Goal: Task Accomplishment & Management: Use online tool/utility

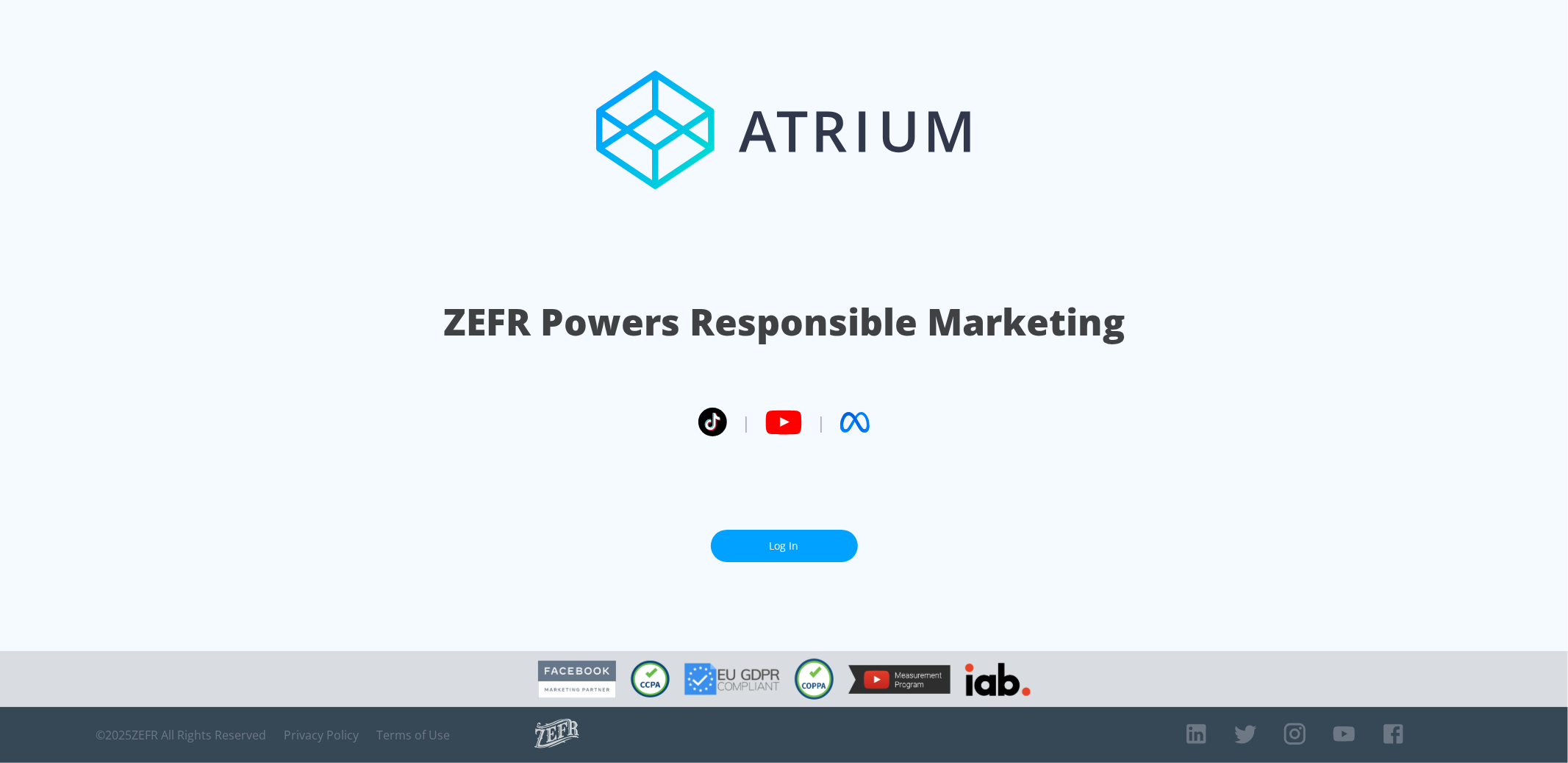
click at [765, 536] on link "Log In" at bounding box center [784, 546] width 147 height 33
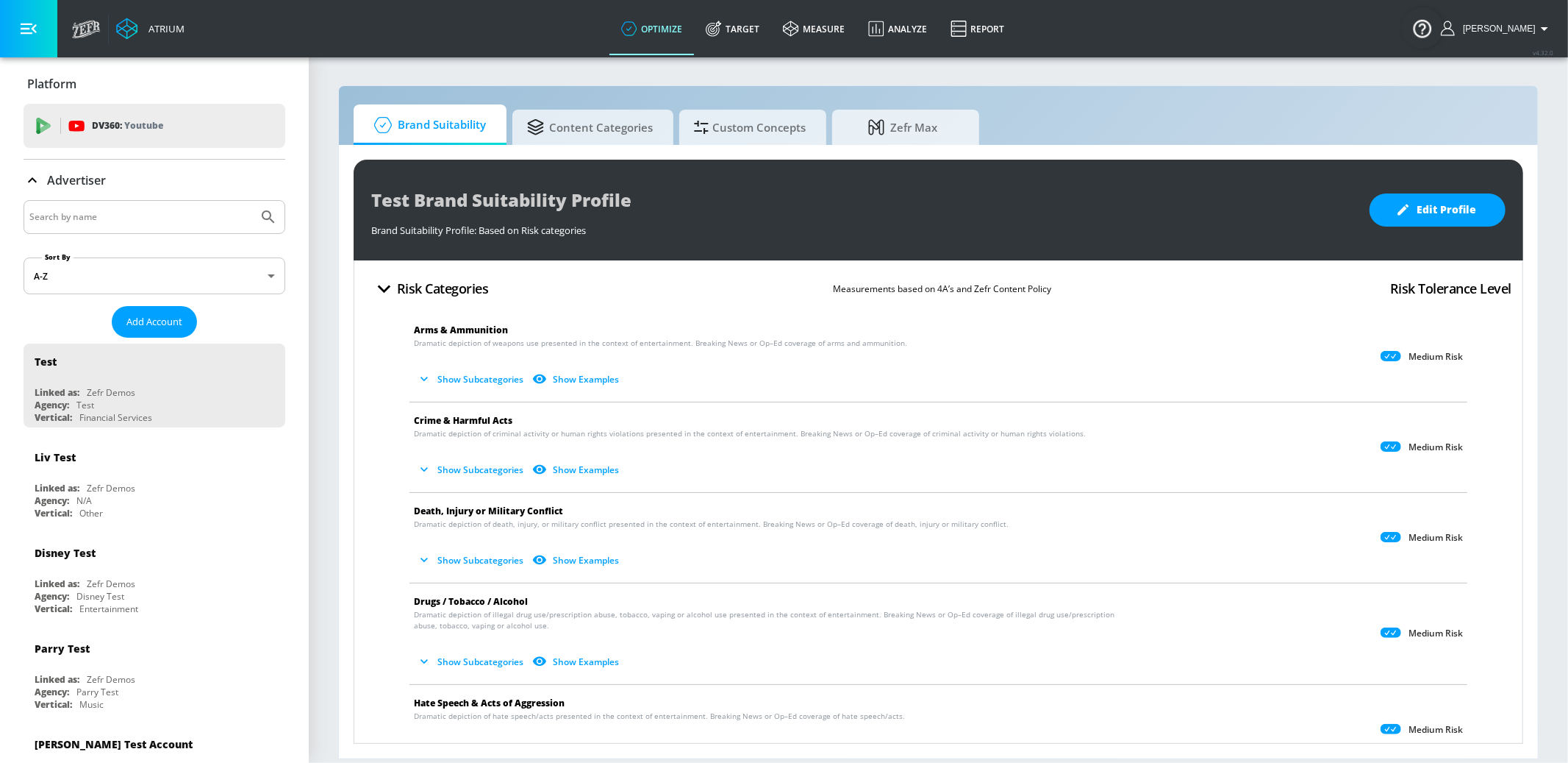
click at [138, 216] on input "Search by name" at bounding box center [140, 217] width 223 height 19
type input "taco bell"
click at [252, 201] on button "Submit Search" at bounding box center [268, 217] width 32 height 32
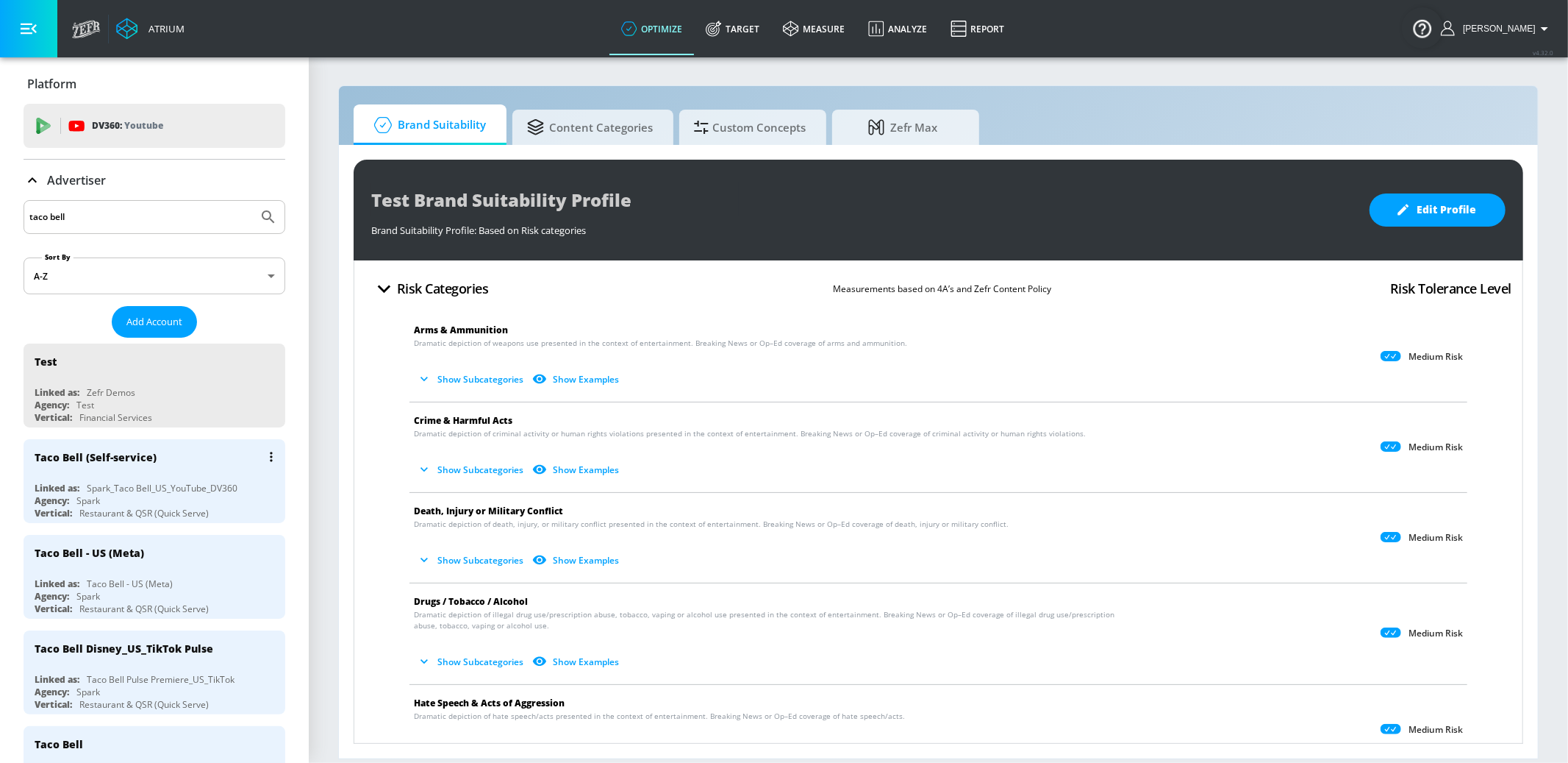
click at [213, 470] on div "Taco Bell (Self-service)" at bounding box center [157, 456] width 247 height 35
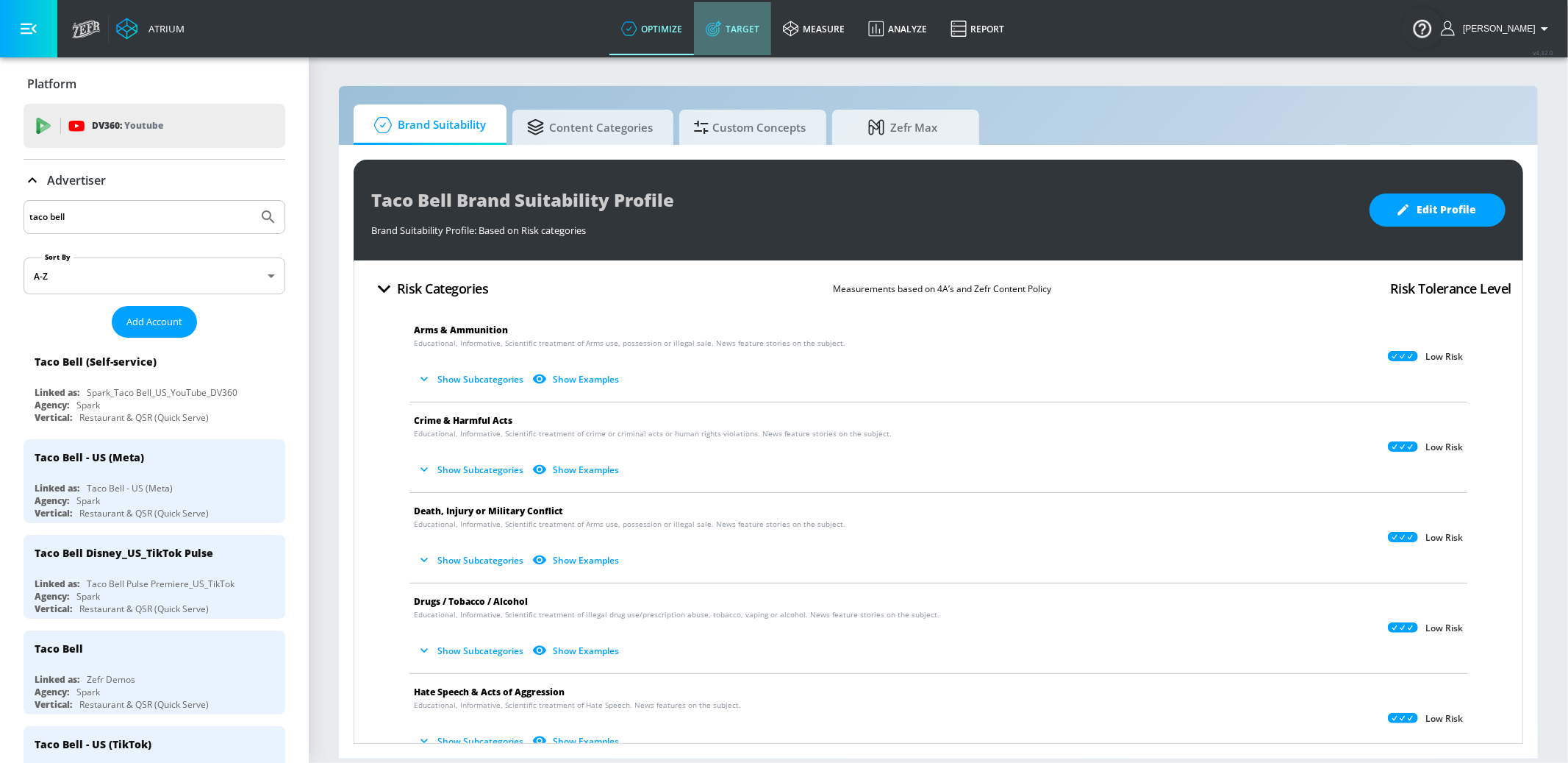
click at [772, 32] on link "Target" at bounding box center [733, 29] width 77 height 53
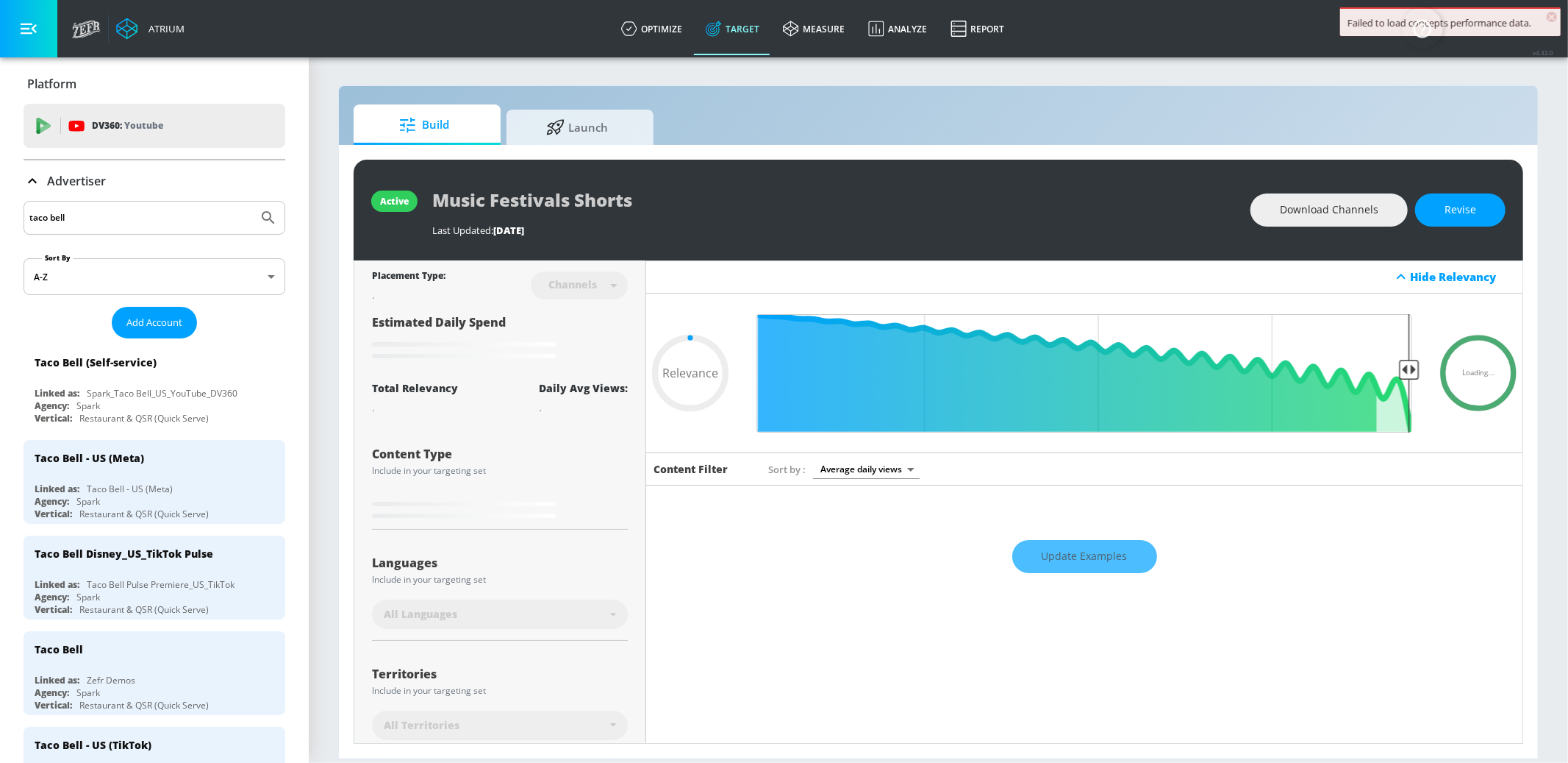
click at [38, 176] on icon at bounding box center [32, 181] width 18 height 18
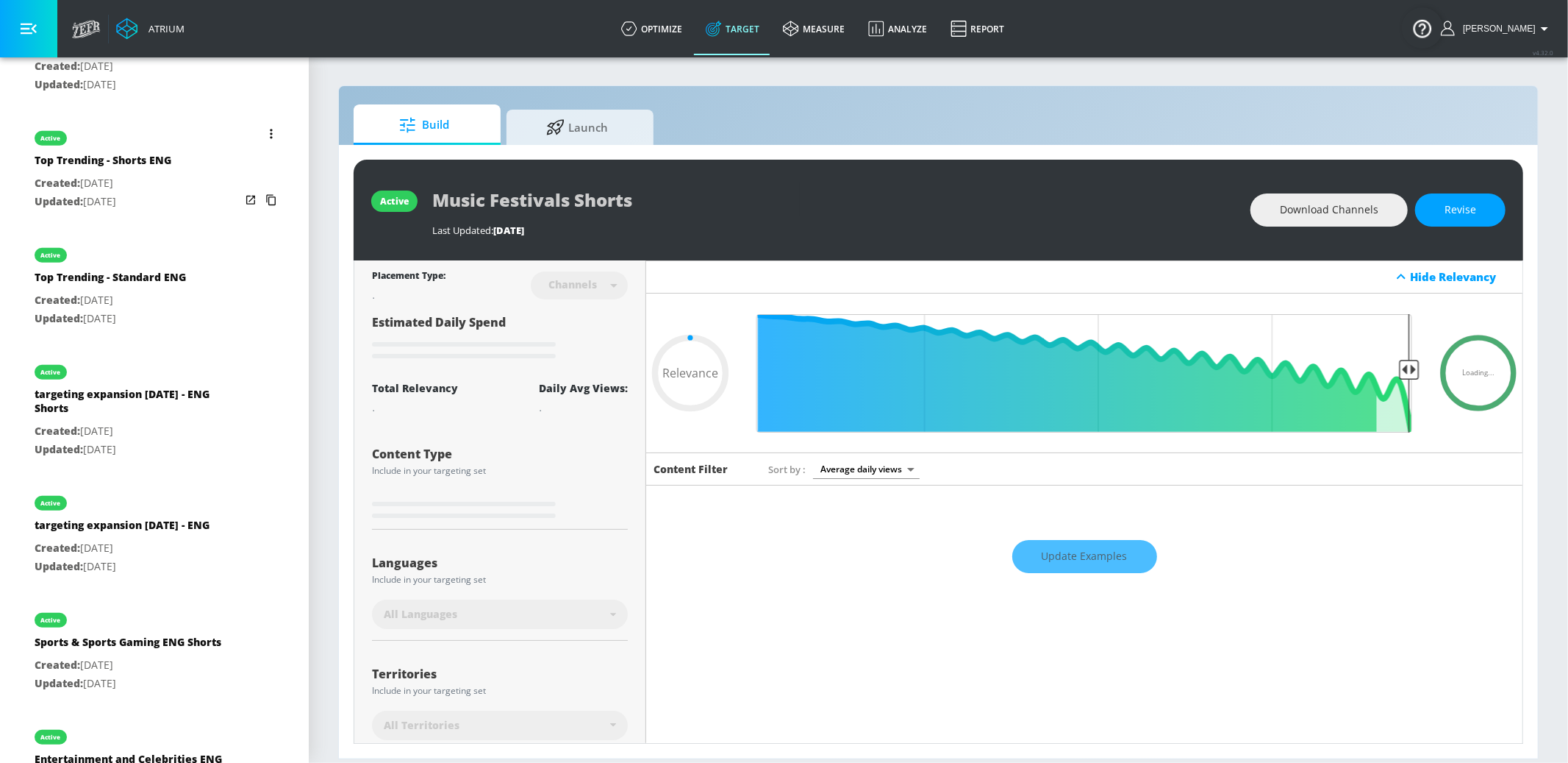
type input "0.66"
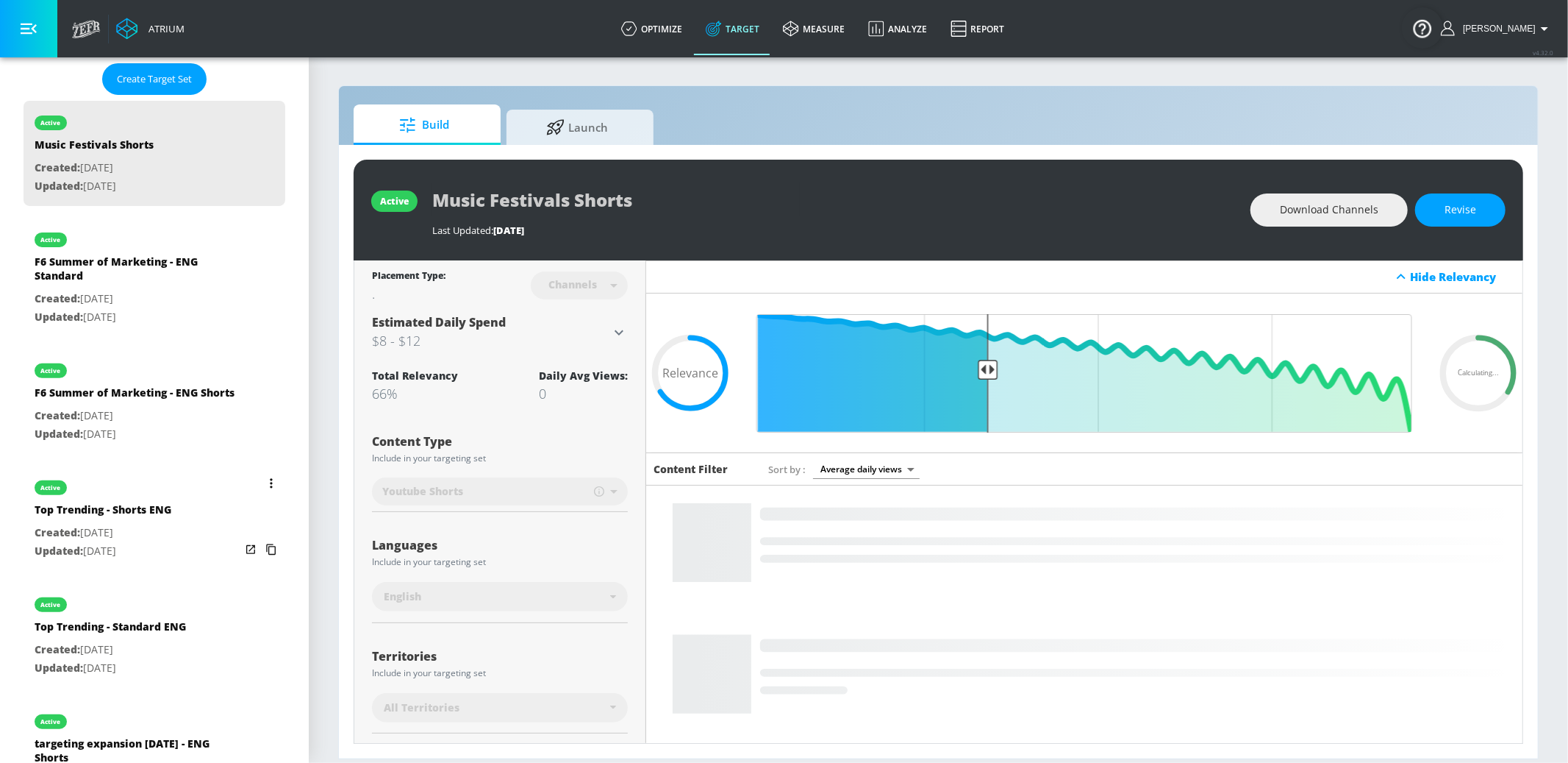
scroll to position [437, 0]
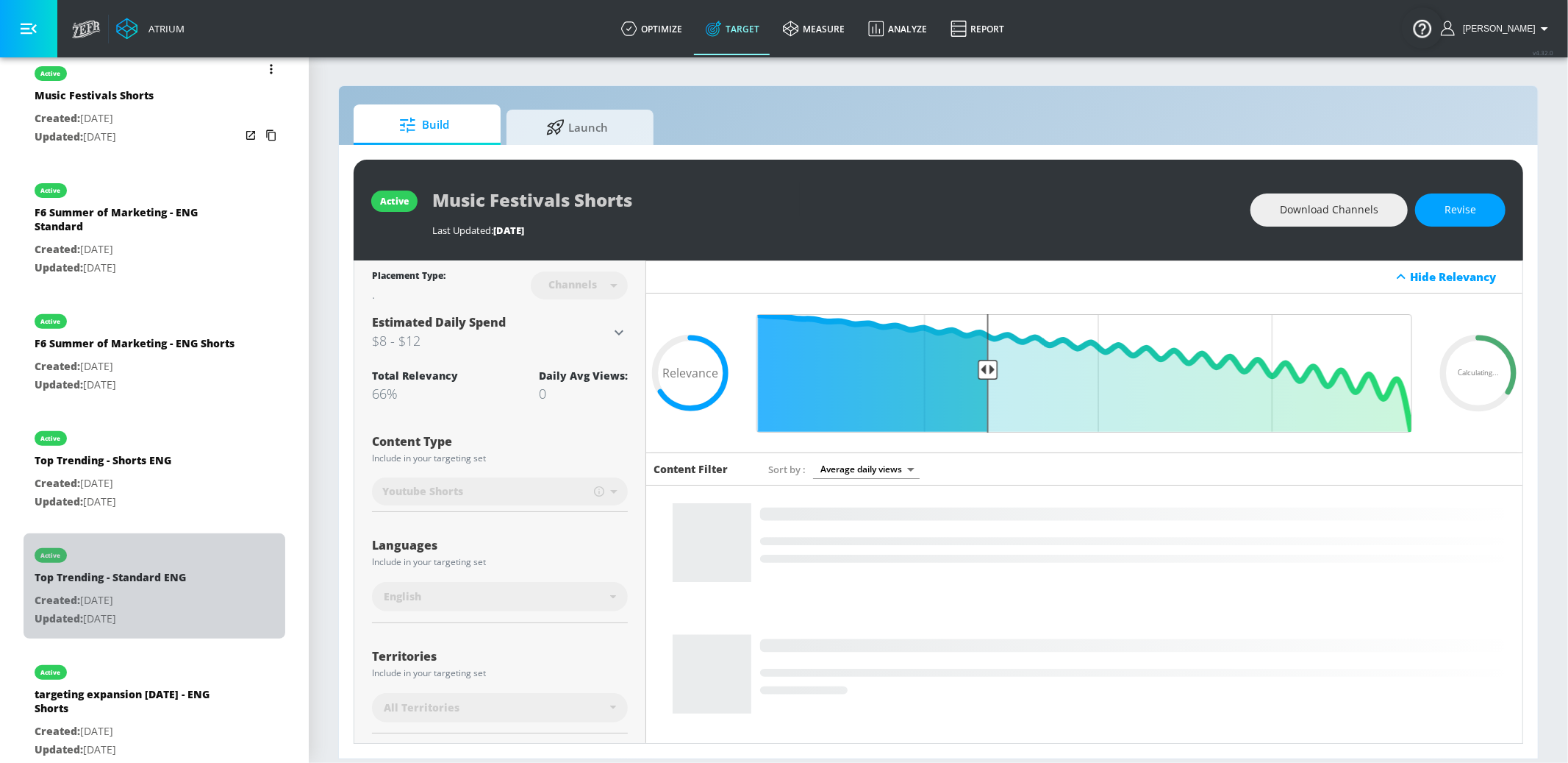
click at [189, 590] on div "active Top Trending - Standard ENG Created: [DATE] Updated: [DATE]" at bounding box center [154, 586] width 262 height 105
type input "Top Trending - Standard ENG"
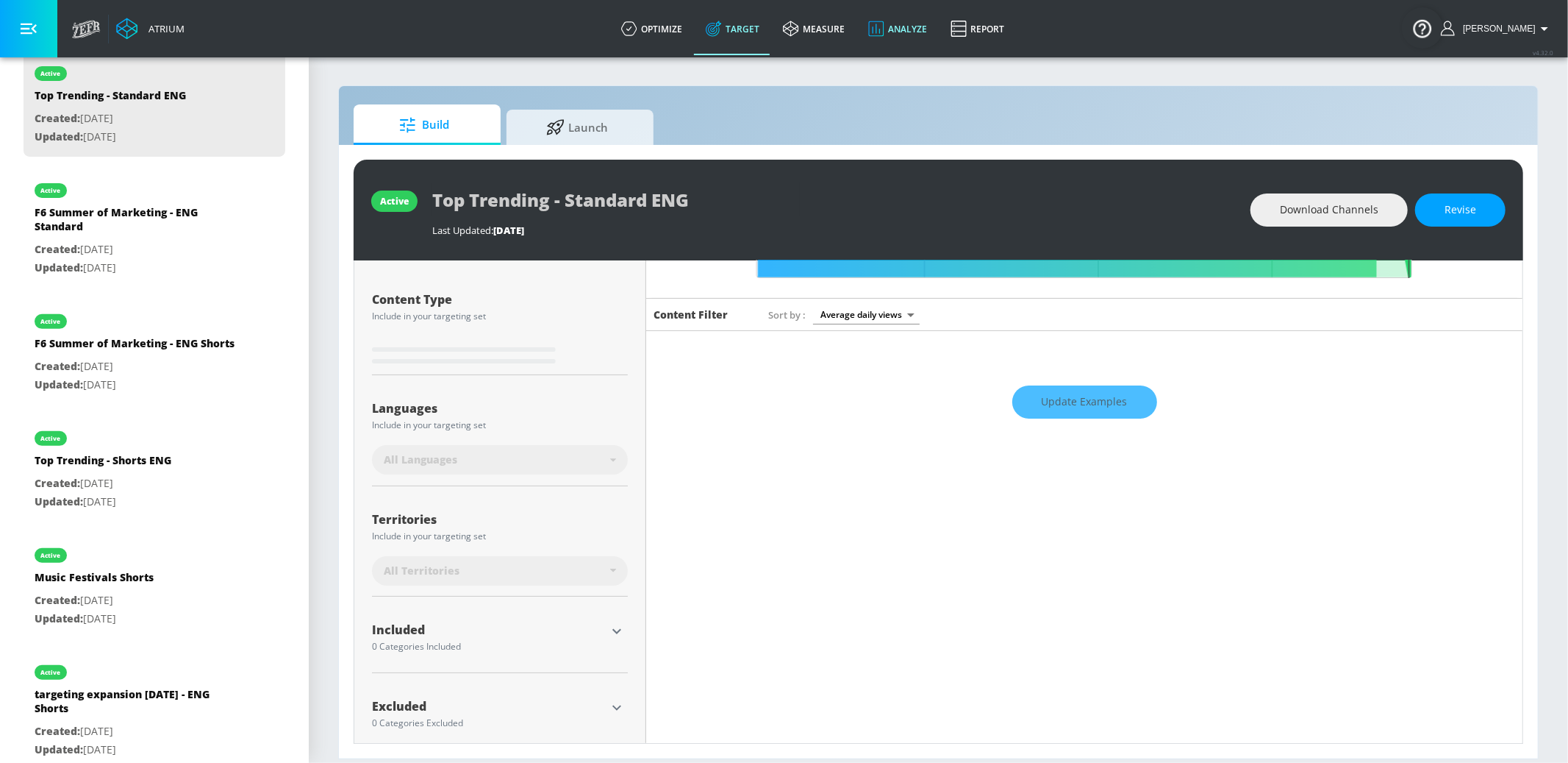
scroll to position [171, 0]
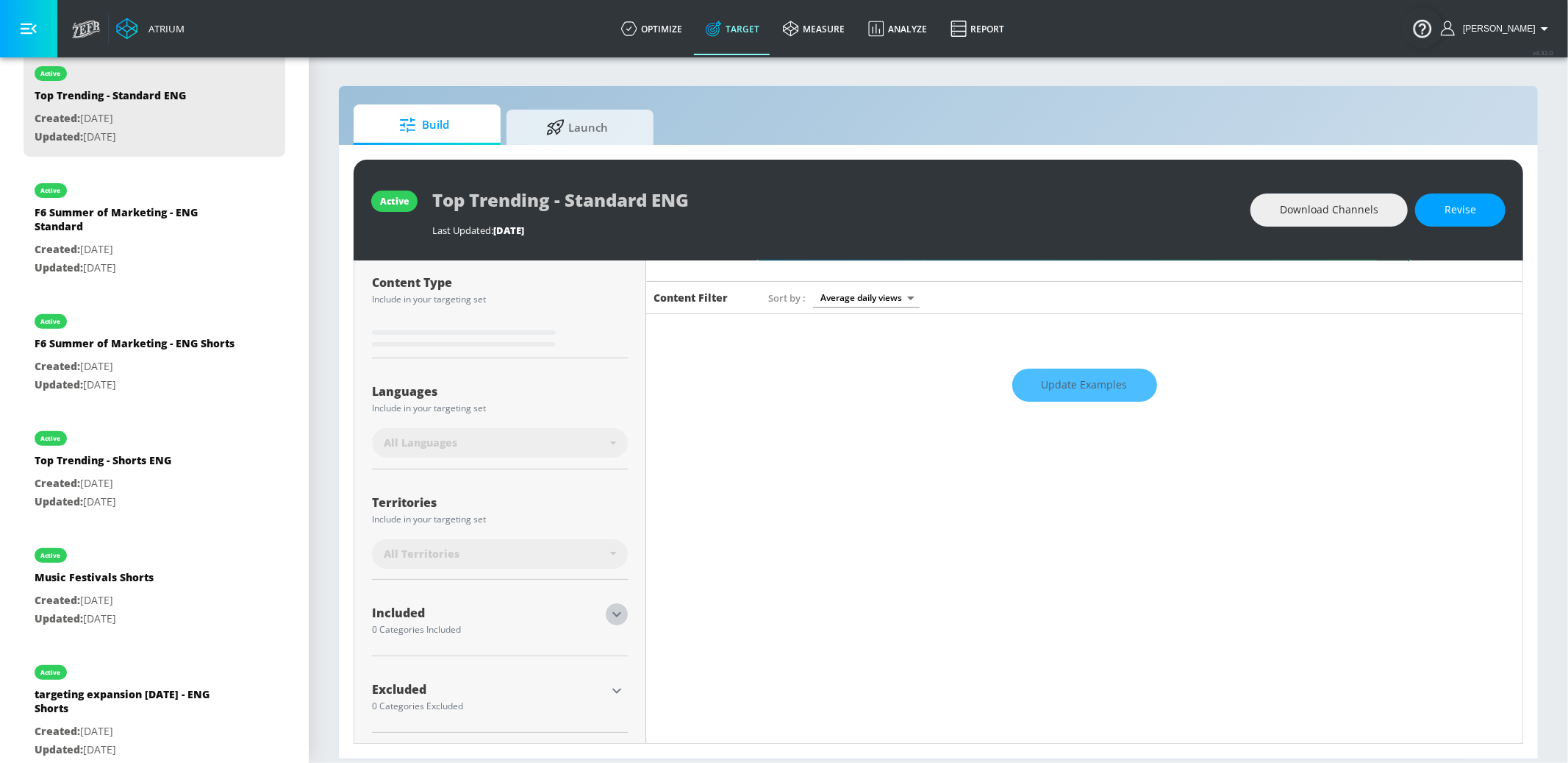
click at [620, 612] on icon "button" at bounding box center [617, 614] width 9 height 5
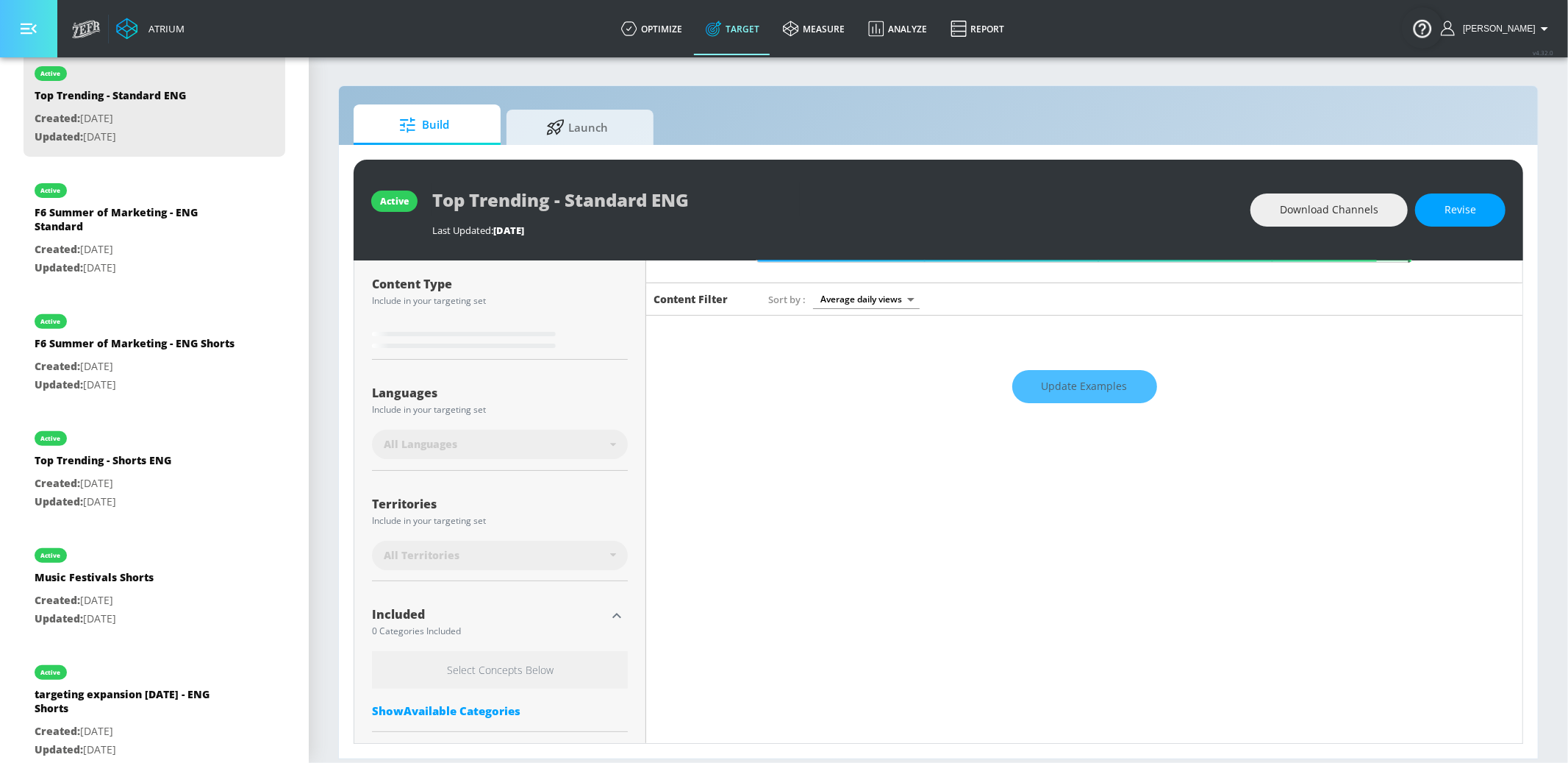
click at [47, 46] on button "button" at bounding box center [28, 29] width 57 height 57
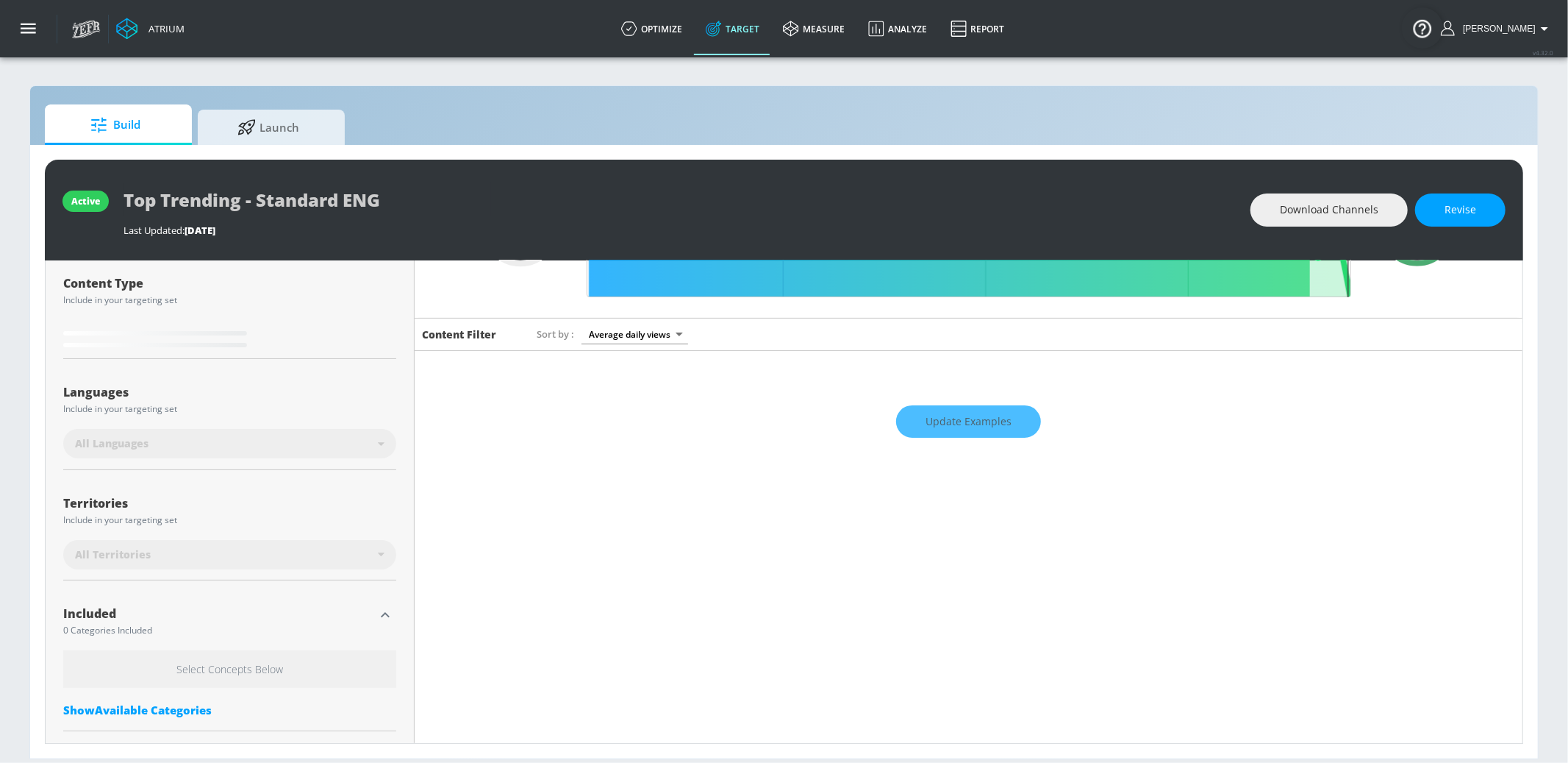
type input "0.58"
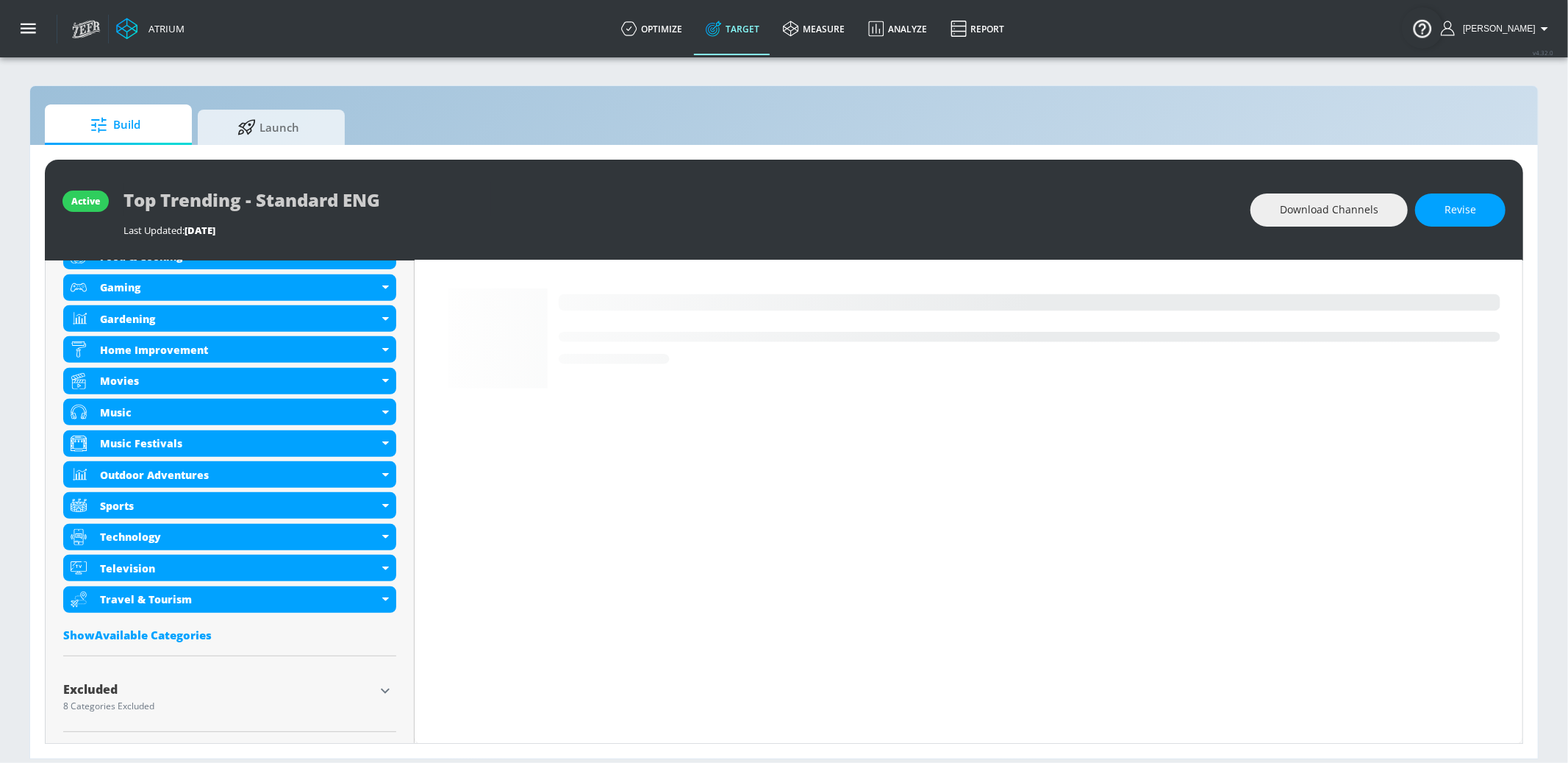
scroll to position [738, 0]
drag, startPoint x: 384, startPoint y: 689, endPoint x: 344, endPoint y: 611, distance: 87.7
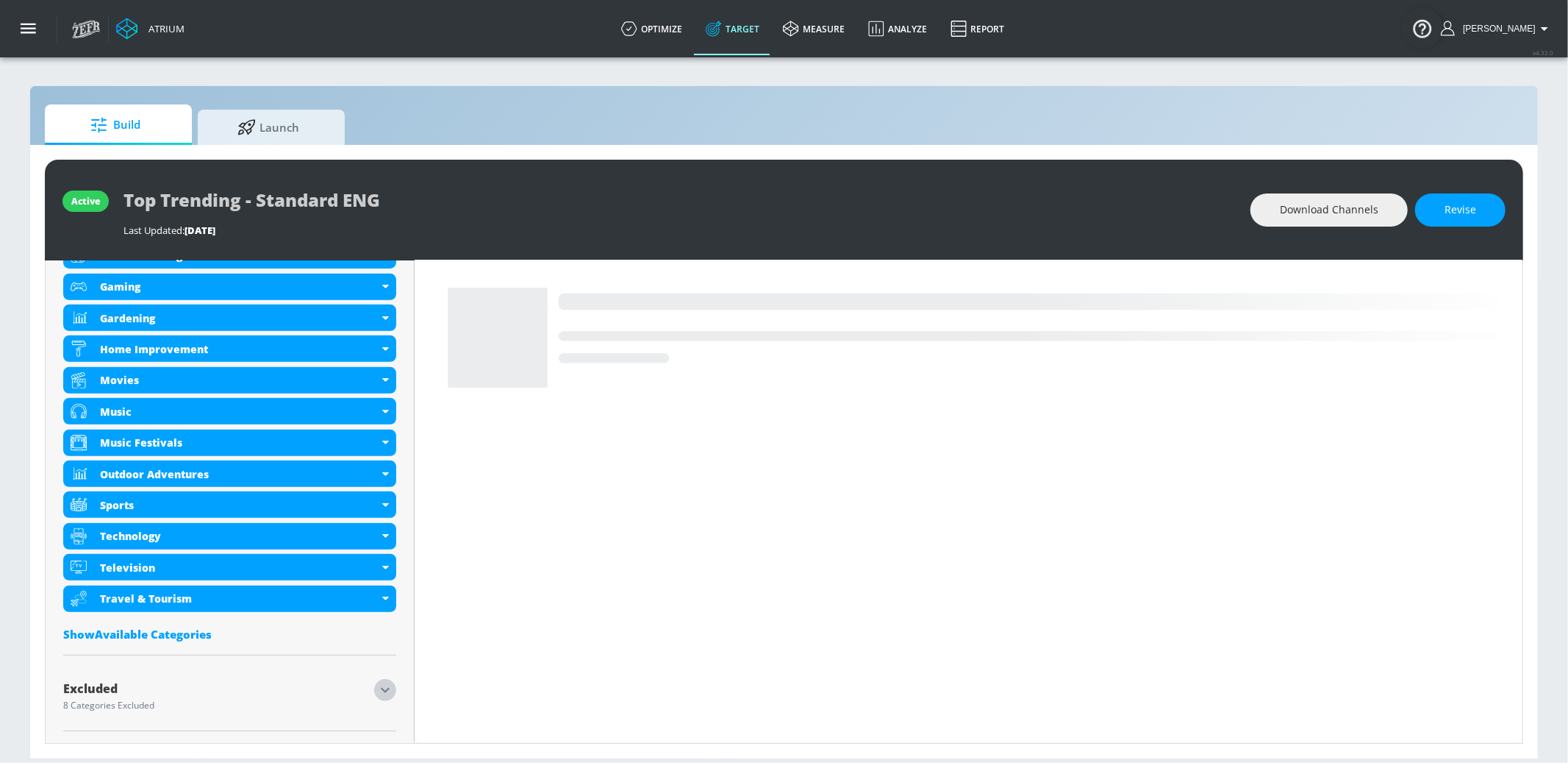
click at [384, 689] on icon "button" at bounding box center [385, 689] width 9 height 5
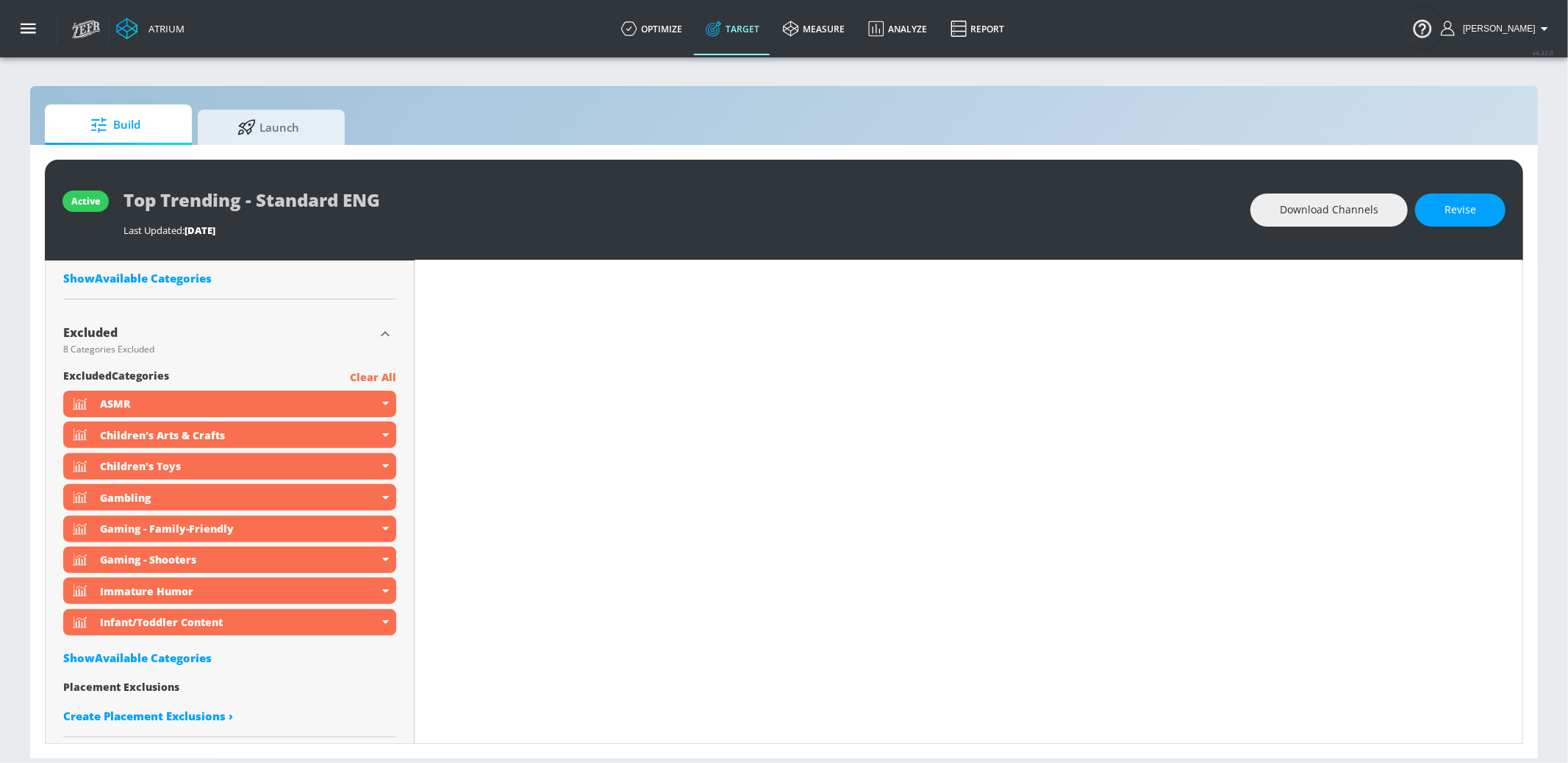
scroll to position [1099, 0]
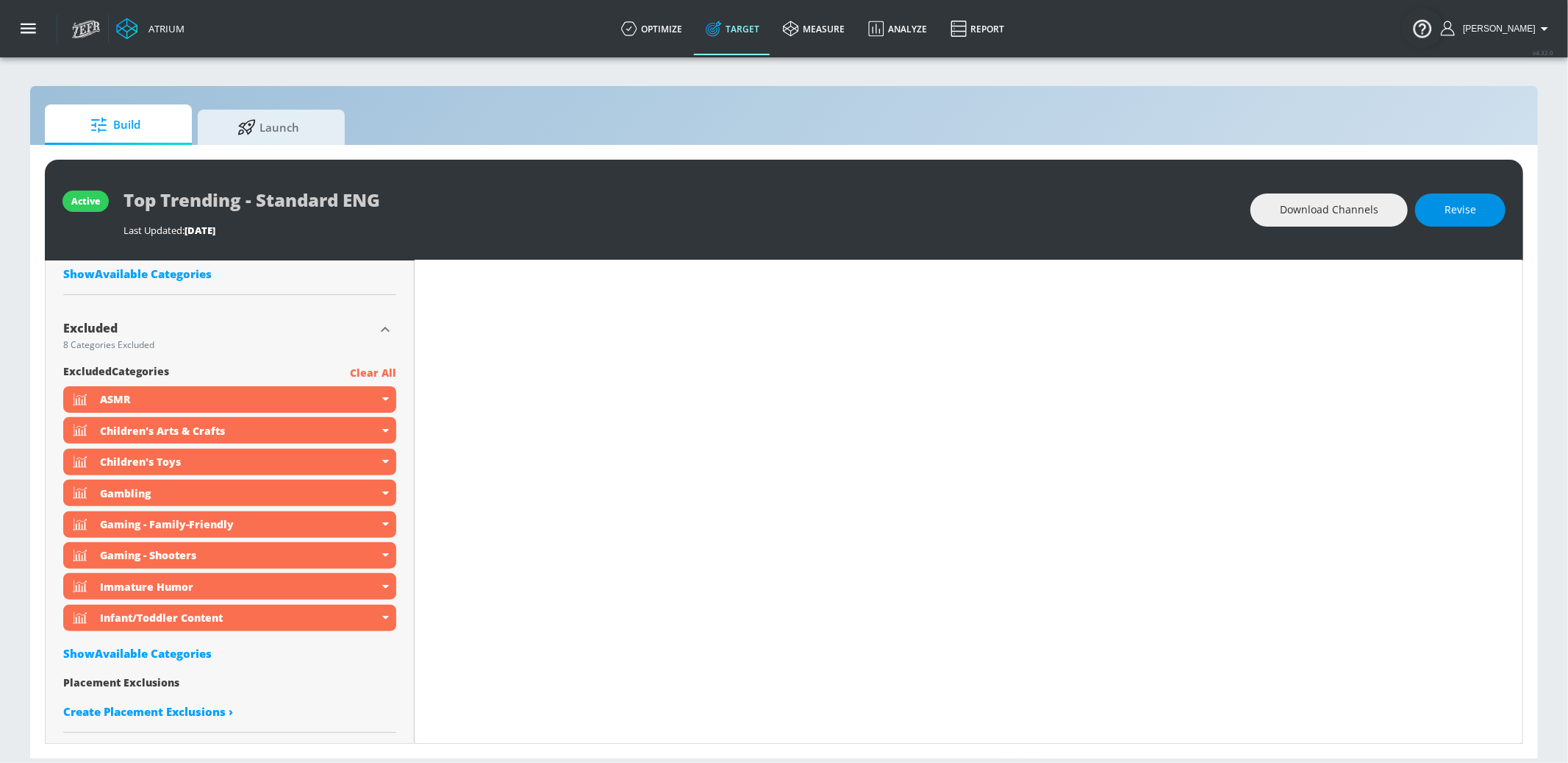
click at [1442, 209] on button "Revise" at bounding box center [1461, 210] width 91 height 33
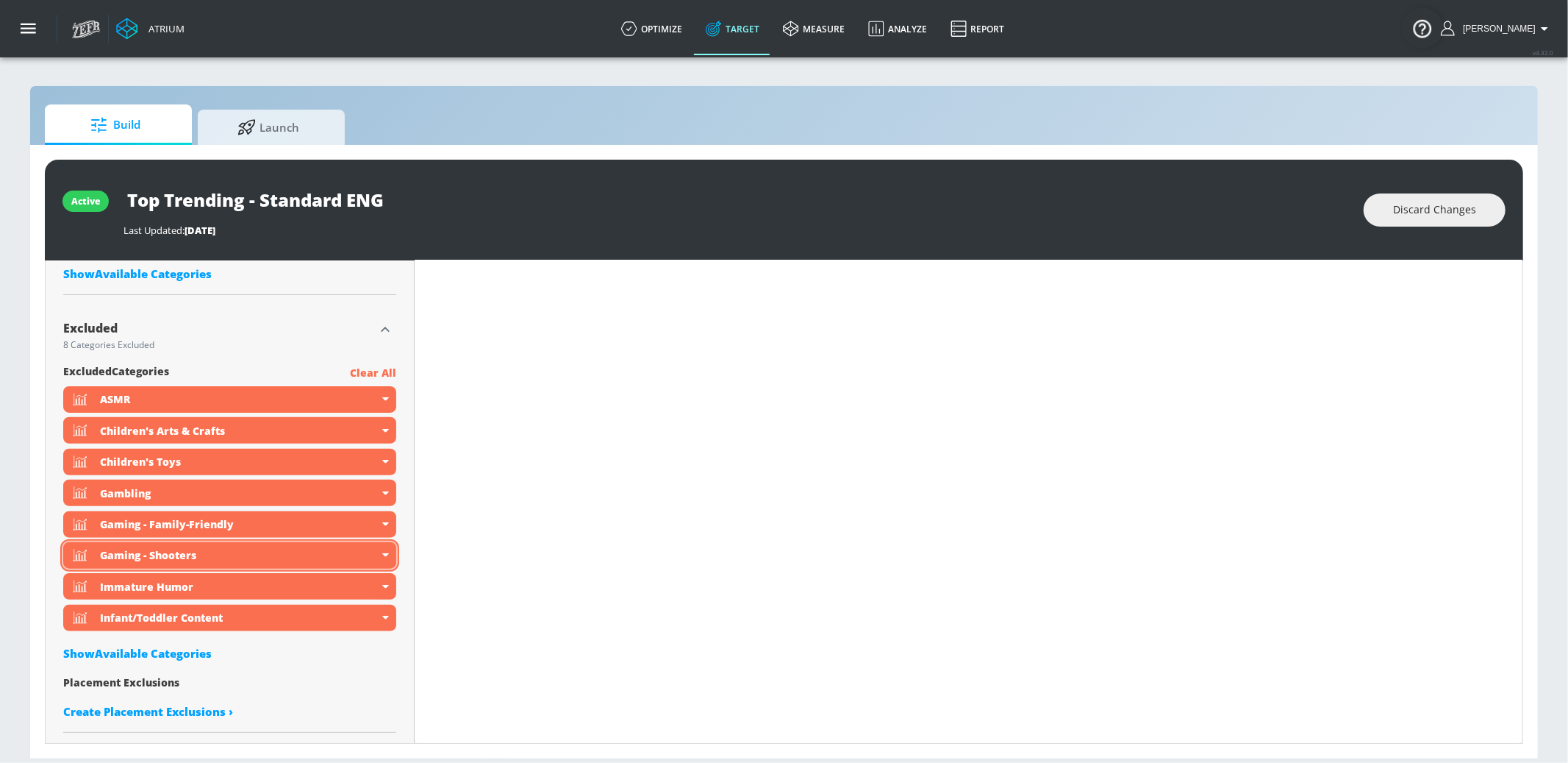
click at [387, 554] on icon at bounding box center [385, 555] width 7 height 4
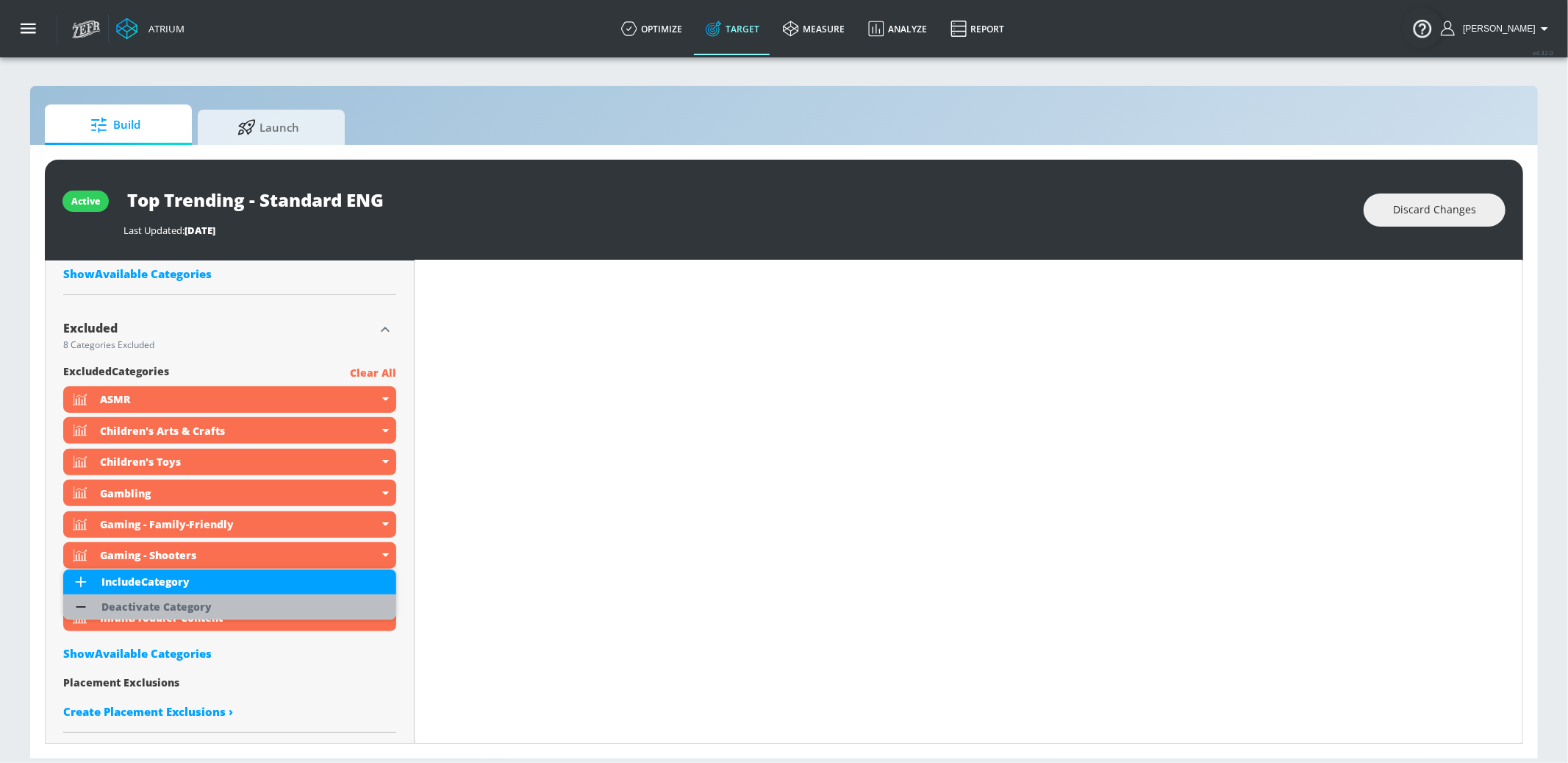
click at [316, 607] on li "Deactivate Category" at bounding box center [229, 606] width 333 height 25
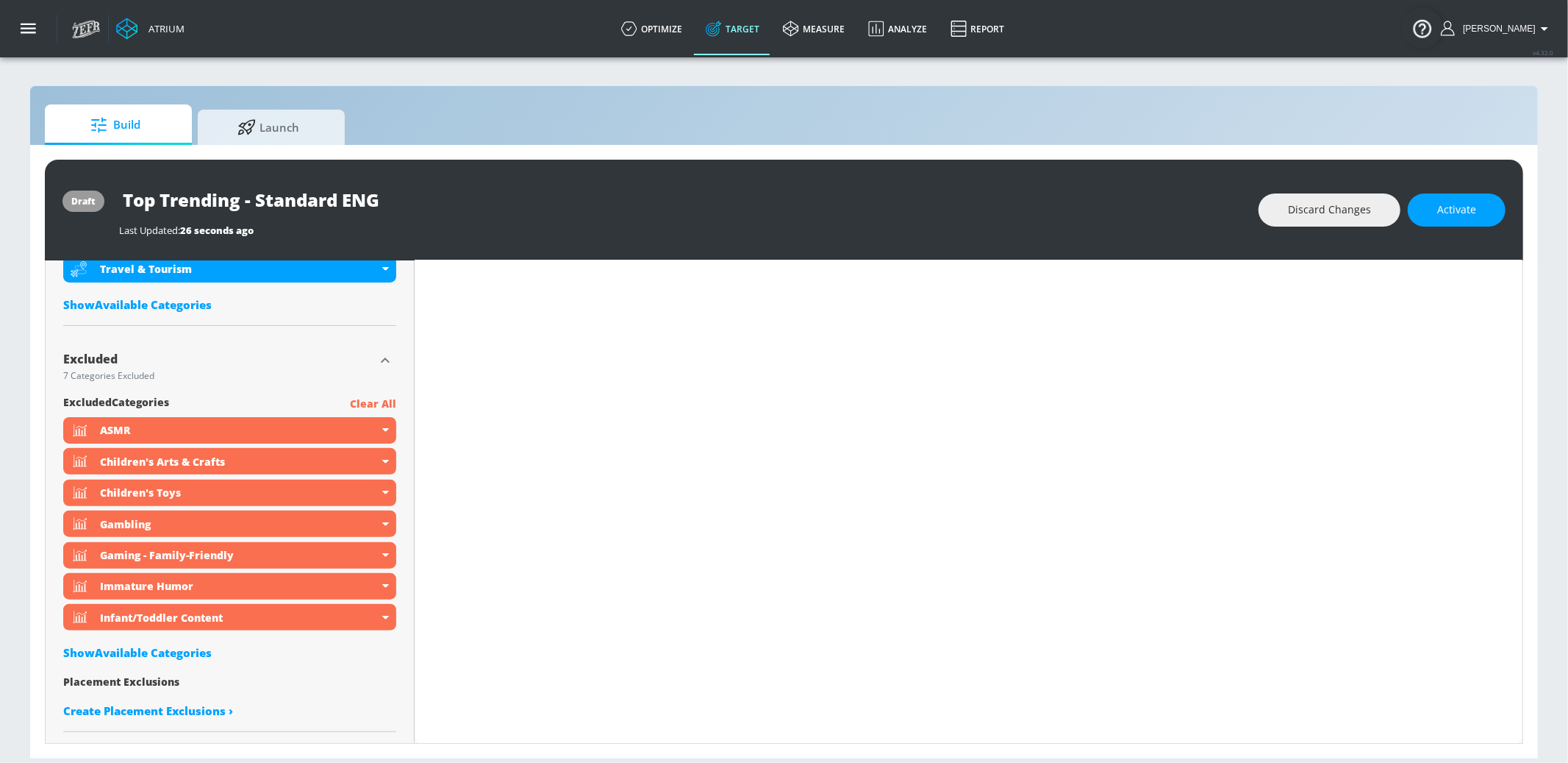
scroll to position [951, 0]
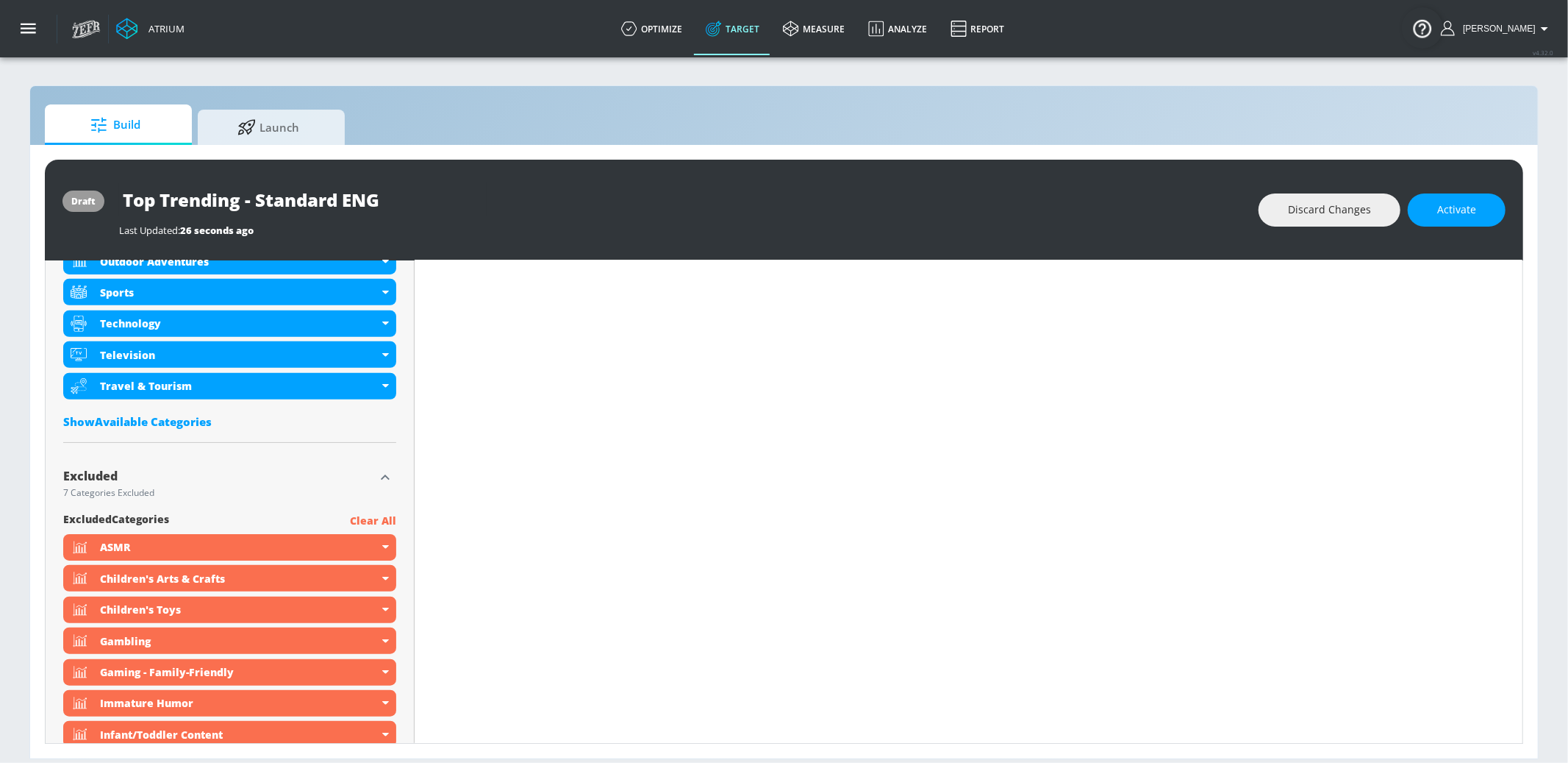
click at [173, 410] on div "included Categories Clear All Automotive Beauty & Personal Care Business & Fina…" at bounding box center [229, 144] width 333 height 584
click at [172, 416] on div "Show Available Categories" at bounding box center [229, 422] width 333 height 15
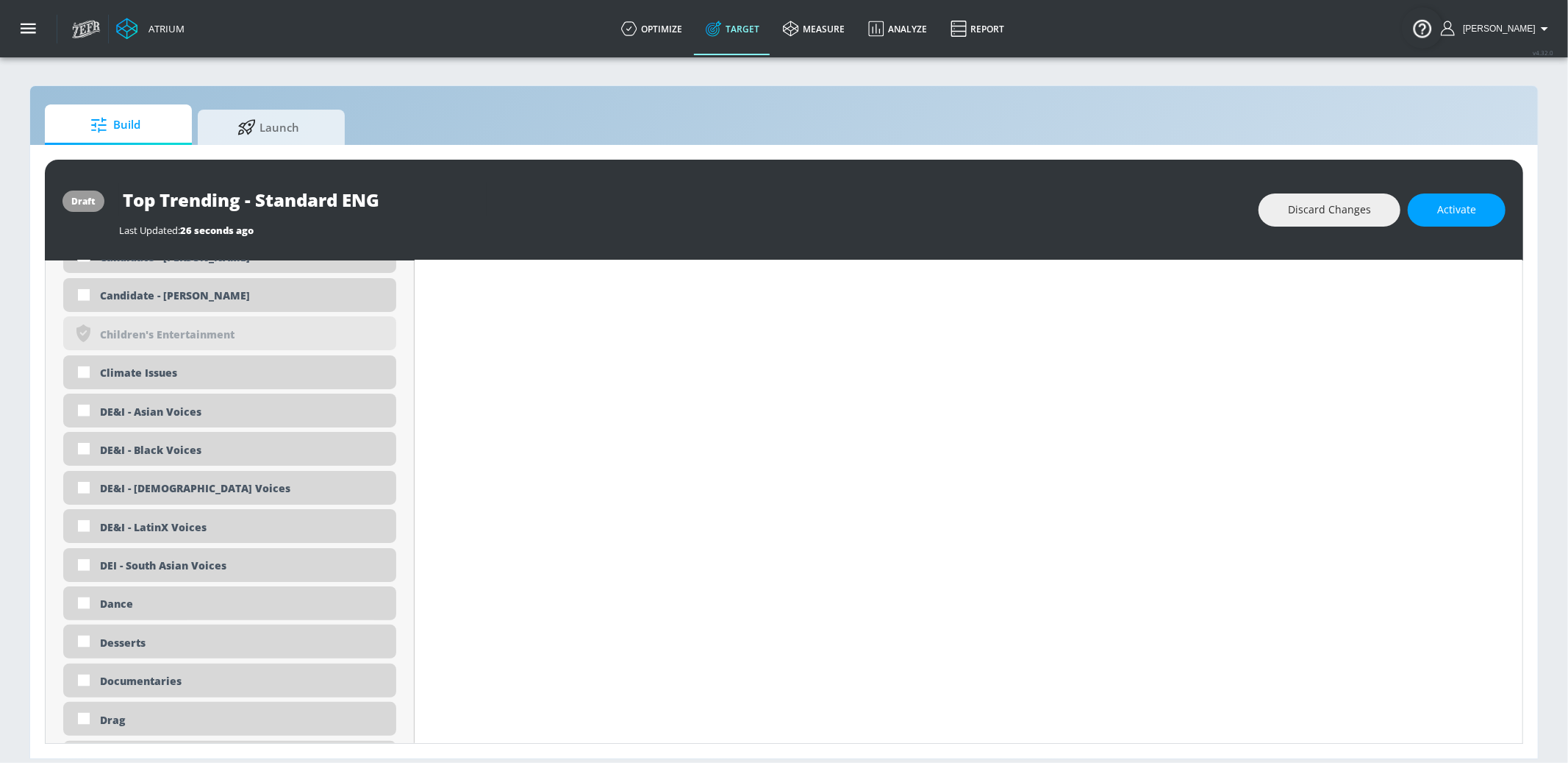
scroll to position [1491, 0]
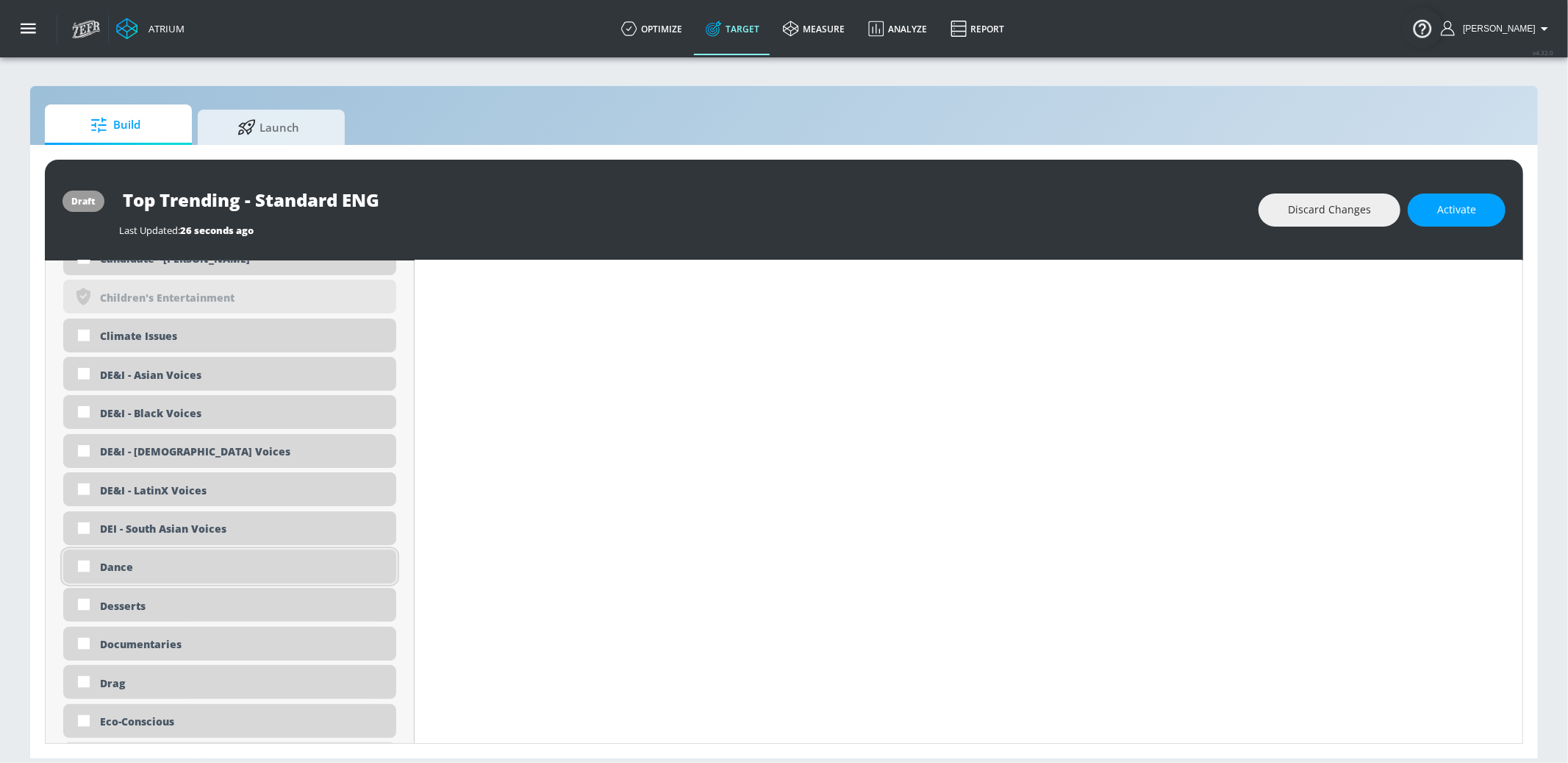
click at [165, 571] on div "Dance" at bounding box center [242, 566] width 285 height 14
checkbox input "true"
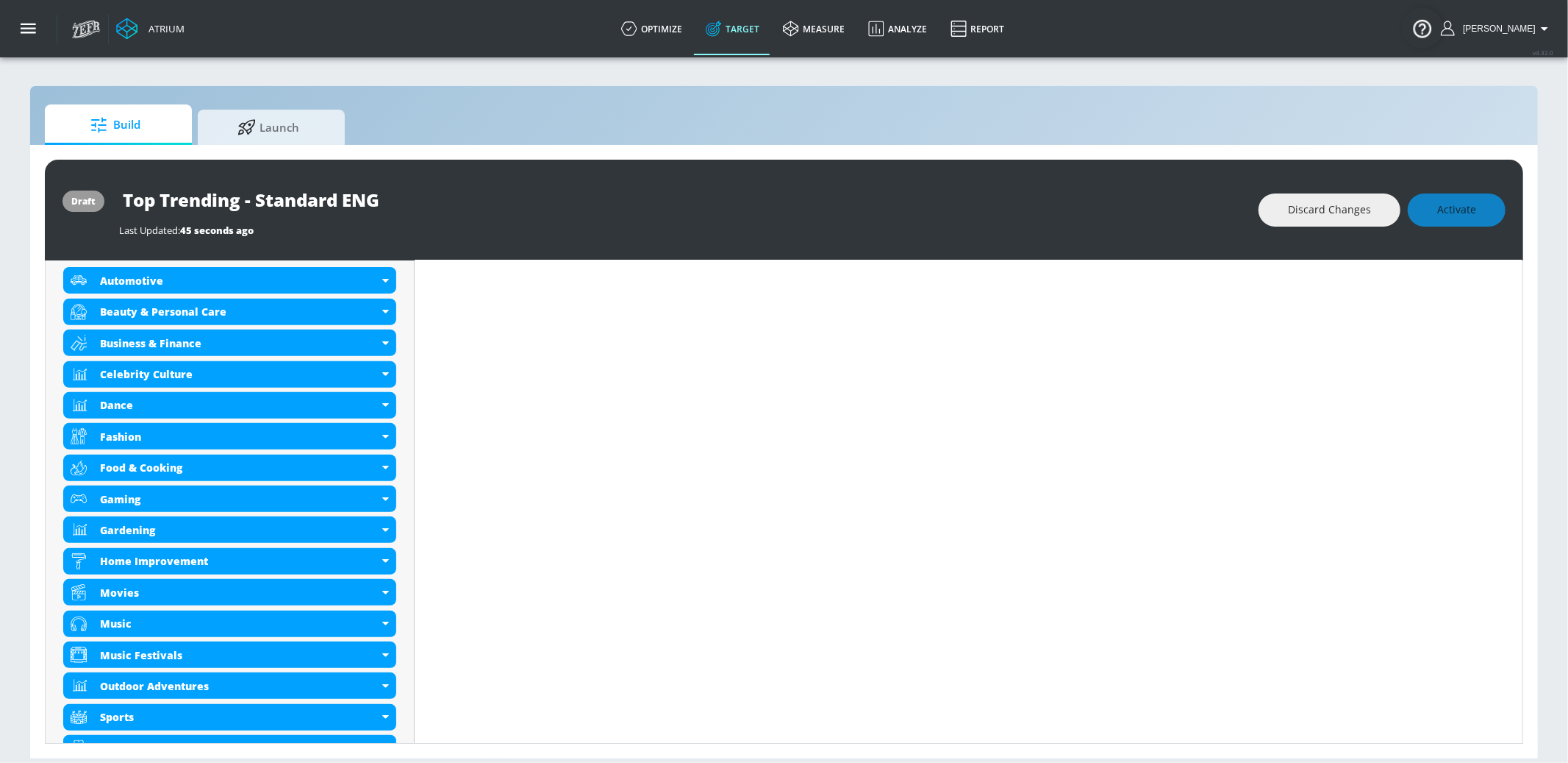
scroll to position [0, 0]
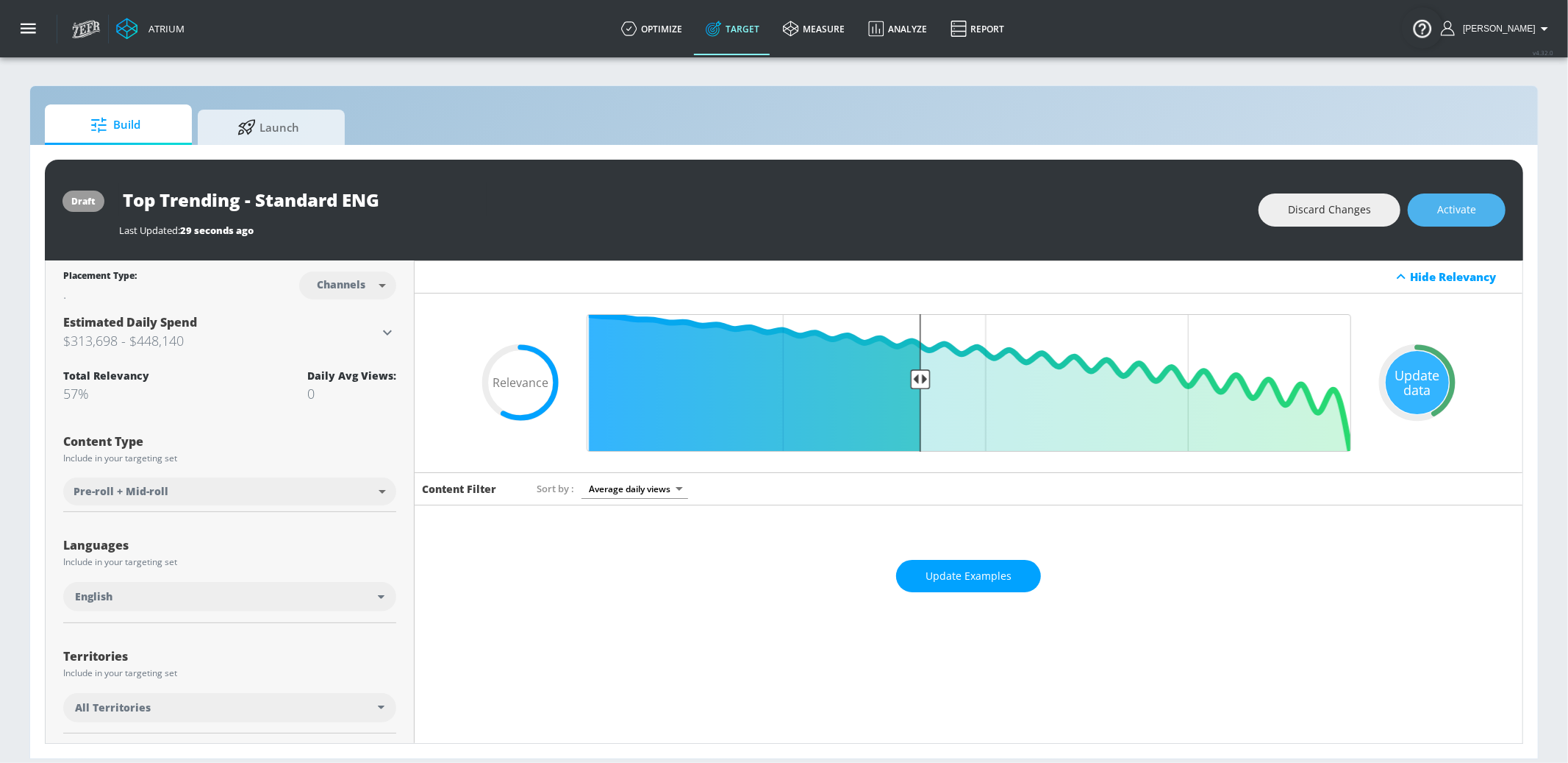
click at [1474, 217] on span "Activate" at bounding box center [1457, 210] width 39 height 19
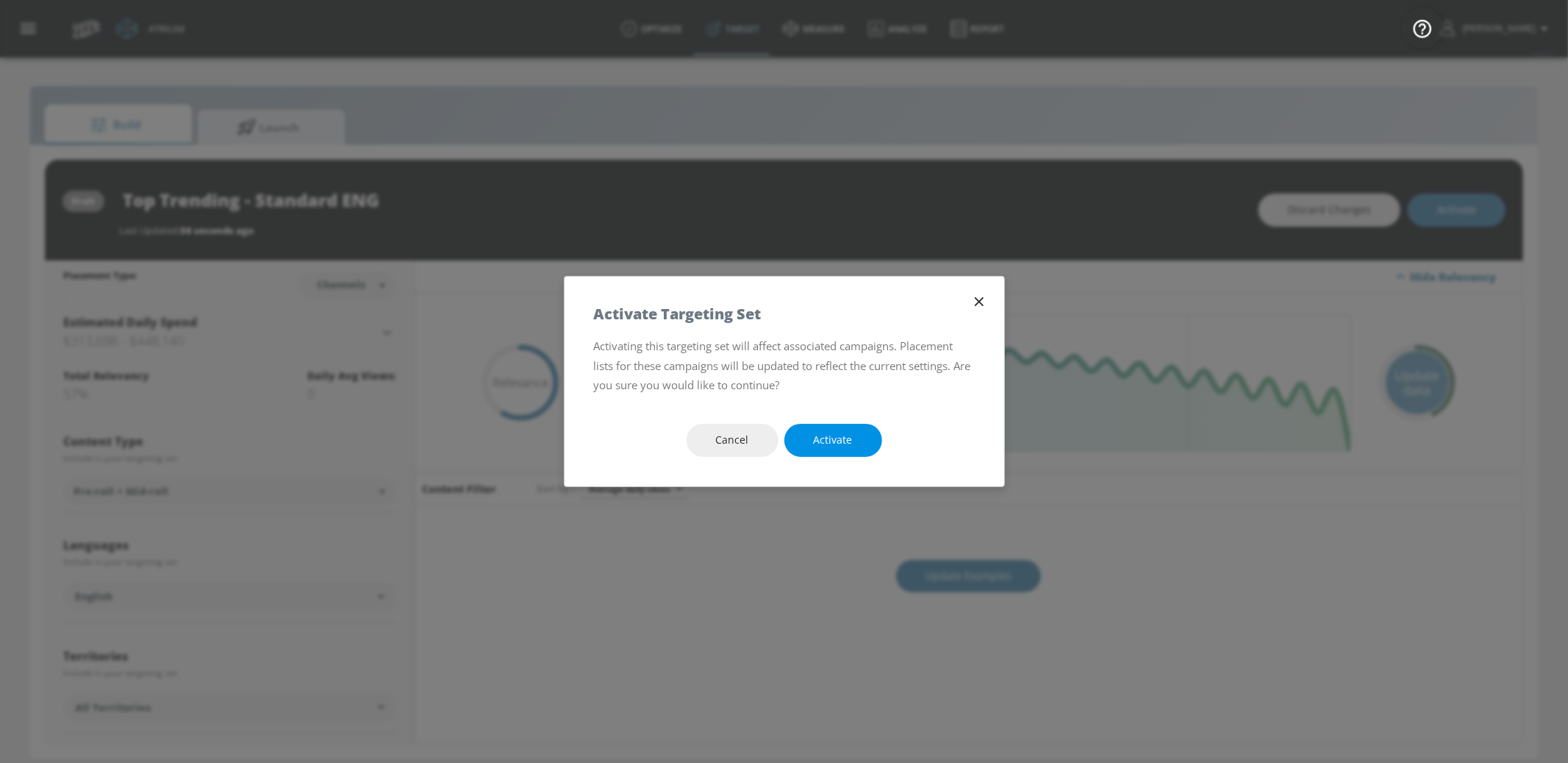
click at [869, 433] on button "Activate" at bounding box center [833, 440] width 97 height 33
